Goal: Task Accomplishment & Management: Use online tool/utility

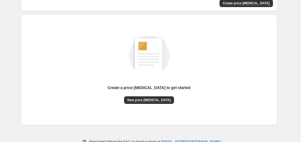
scroll to position [60, 0]
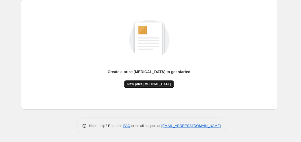
click at [148, 85] on span "New price [MEDICAL_DATA]" at bounding box center [148, 84] width 43 height 4
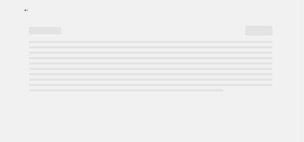
select select "percentage"
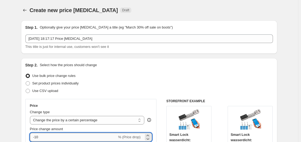
click at [52, 138] on input "-10" at bounding box center [73, 137] width 87 height 9
type input "-1"
type input "-30"
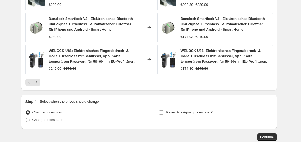
scroll to position [427, 0]
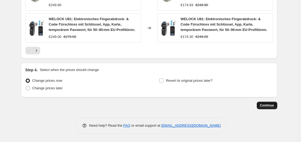
click at [262, 107] on button "Continue" at bounding box center [267, 106] width 21 height 8
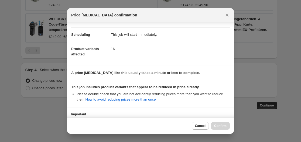
scroll to position [85, 0]
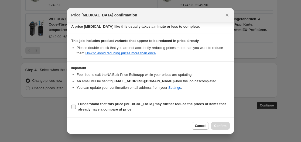
click at [80, 107] on span "I understand that this price change job may further reduce the prices of items …" at bounding box center [154, 107] width 152 height 11
click at [80, 108] on b "I understand that this price change job may further reduce the prices of items …" at bounding box center [152, 106] width 148 height 9
click at [76, 108] on input "I understand that this price change job may further reduce the prices of items …" at bounding box center [73, 107] width 4 height 4
checkbox input "true"
click at [222, 128] on span "Confirm" at bounding box center [220, 126] width 12 height 4
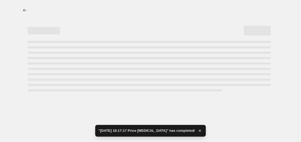
select select "percentage"
